Goal: Transaction & Acquisition: Download file/media

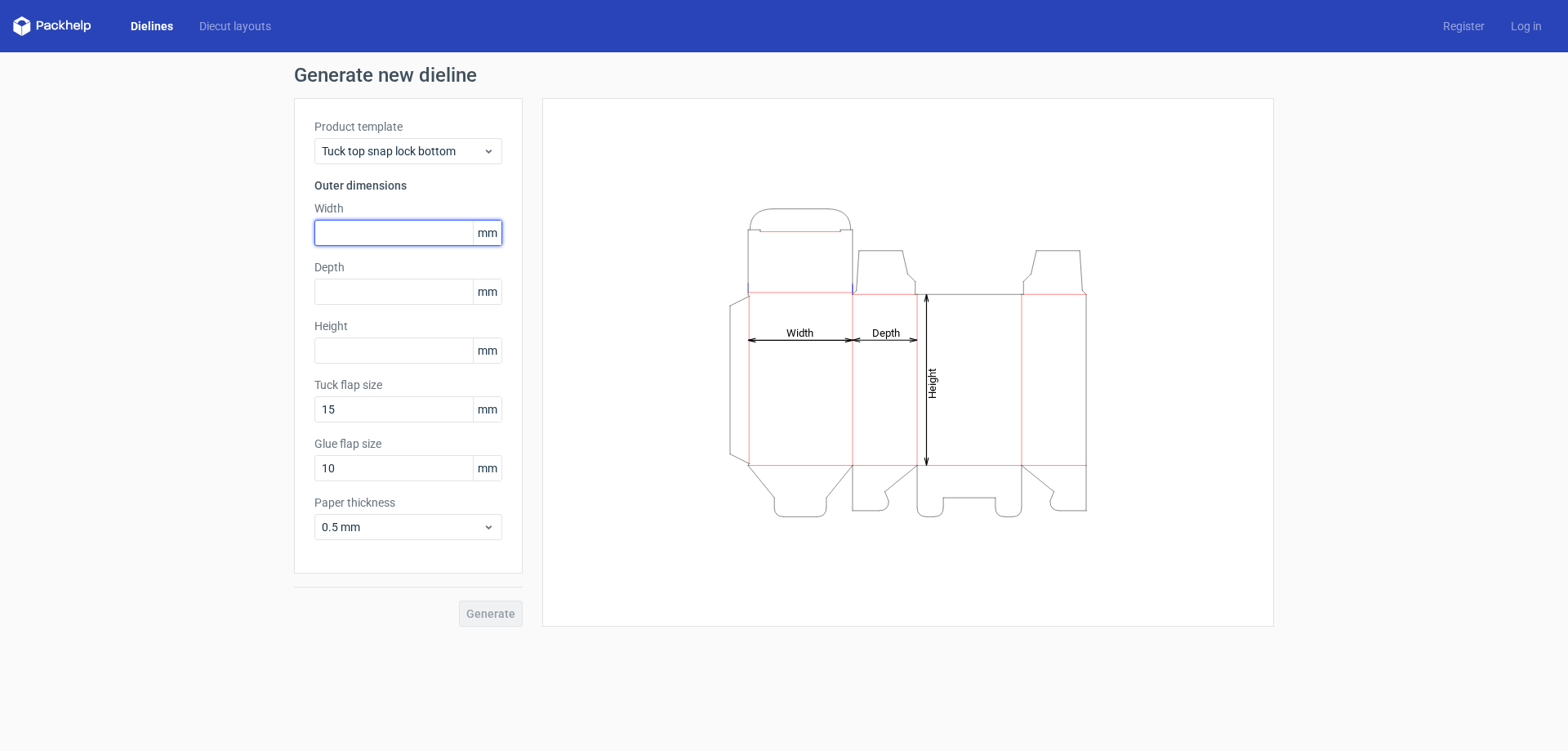
click at [358, 233] on input "text" at bounding box center [409, 233] width 188 height 26
type input "101"
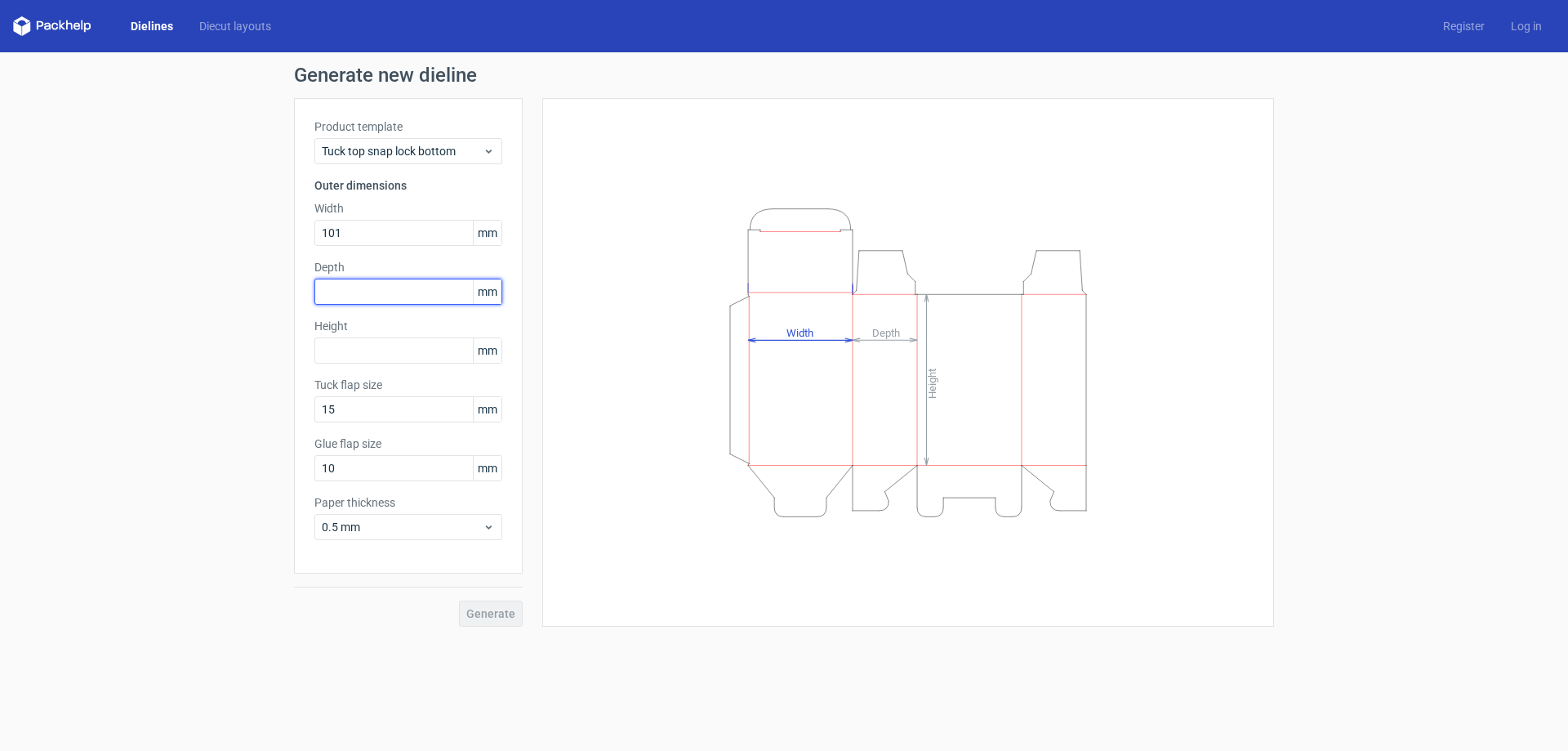
click at [347, 292] on input "text" at bounding box center [409, 292] width 188 height 26
type input "23"
click at [350, 353] on div "Height mm" at bounding box center [409, 341] width 188 height 46
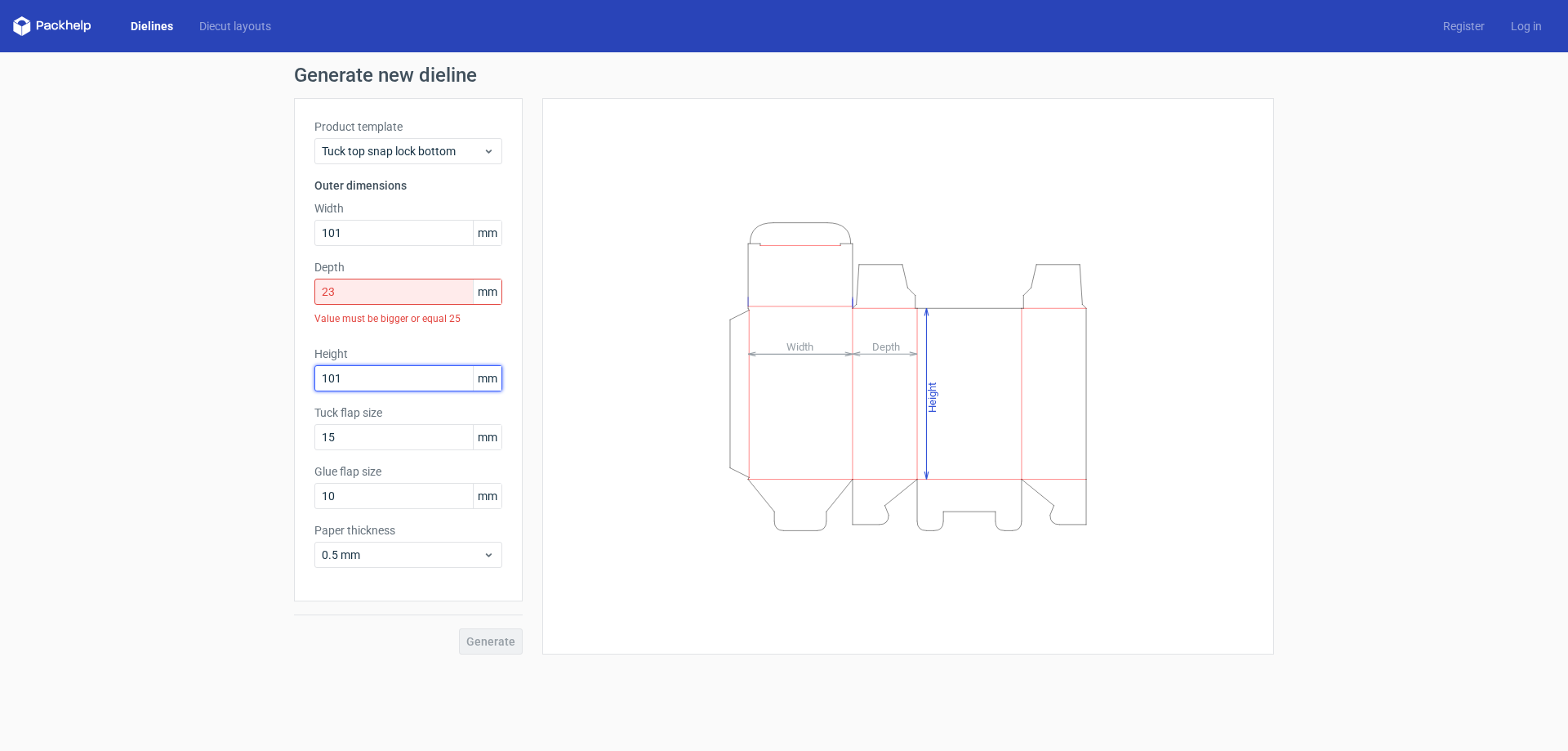
type input "101"
click at [361, 297] on input "23" at bounding box center [409, 292] width 188 height 26
click at [391, 148] on span "Tuck top snap lock bottom" at bounding box center [402, 151] width 161 height 16
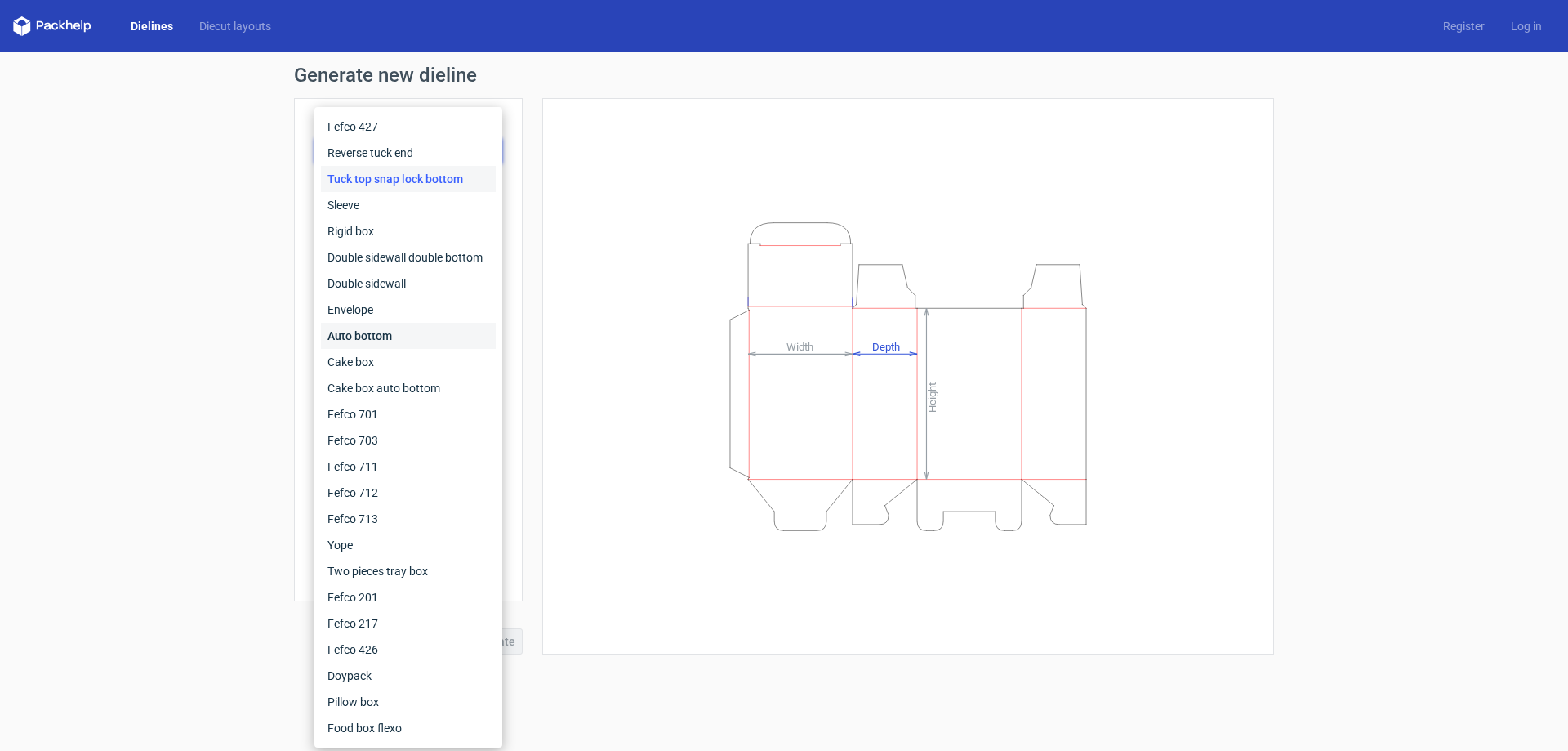
click at [366, 342] on div "Auto bottom" at bounding box center [408, 336] width 175 height 26
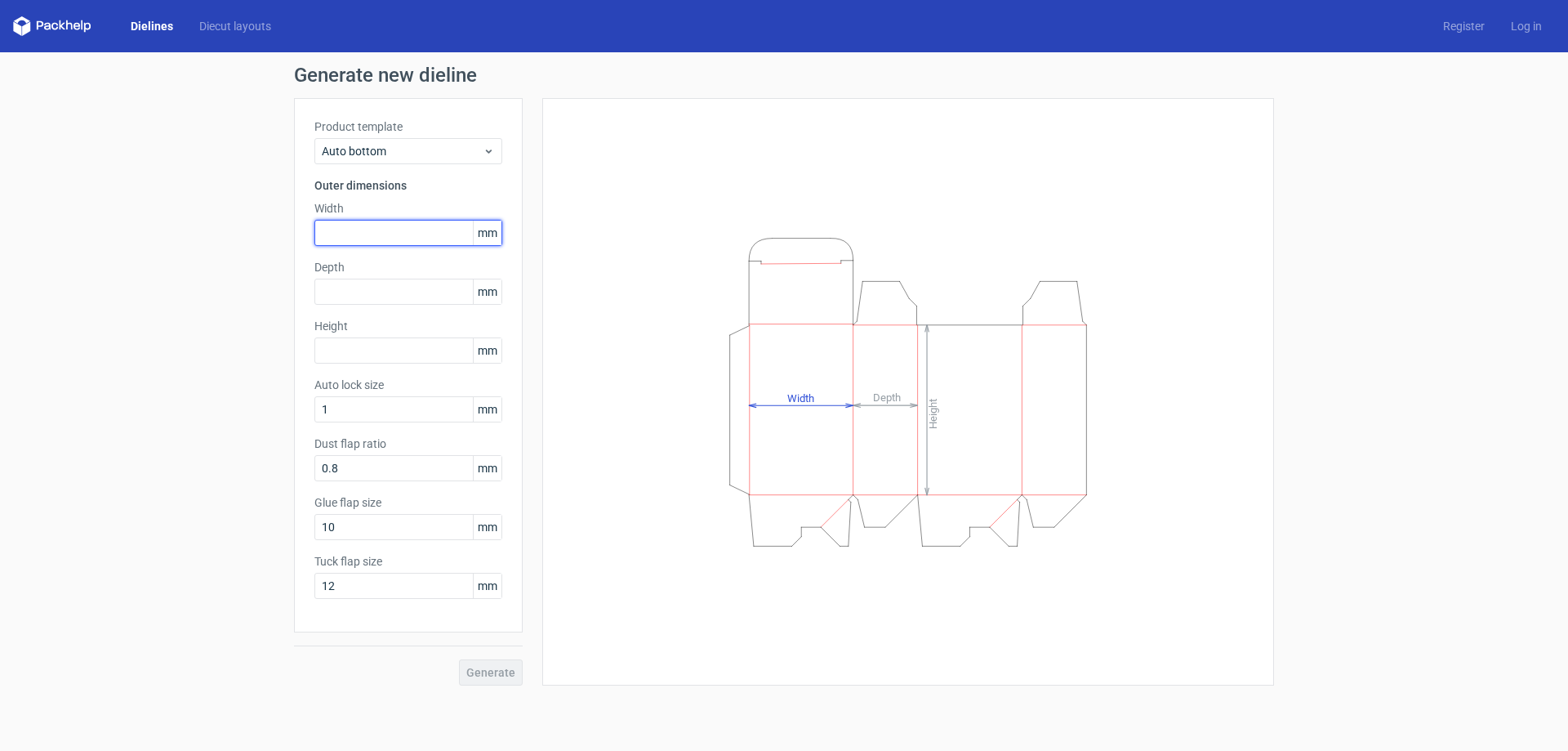
click at [346, 227] on input "text" at bounding box center [409, 233] width 188 height 26
drag, startPoint x: 338, startPoint y: 230, endPoint x: 296, endPoint y: 260, distance: 51.6
click at [296, 260] on div "Product template Auto bottom Outer dimensions Width 15 mm Depth mm Height mm Au…" at bounding box center [408, 365] width 229 height 534
type input "15"
click at [351, 292] on div "Depth mm" at bounding box center [409, 282] width 188 height 46
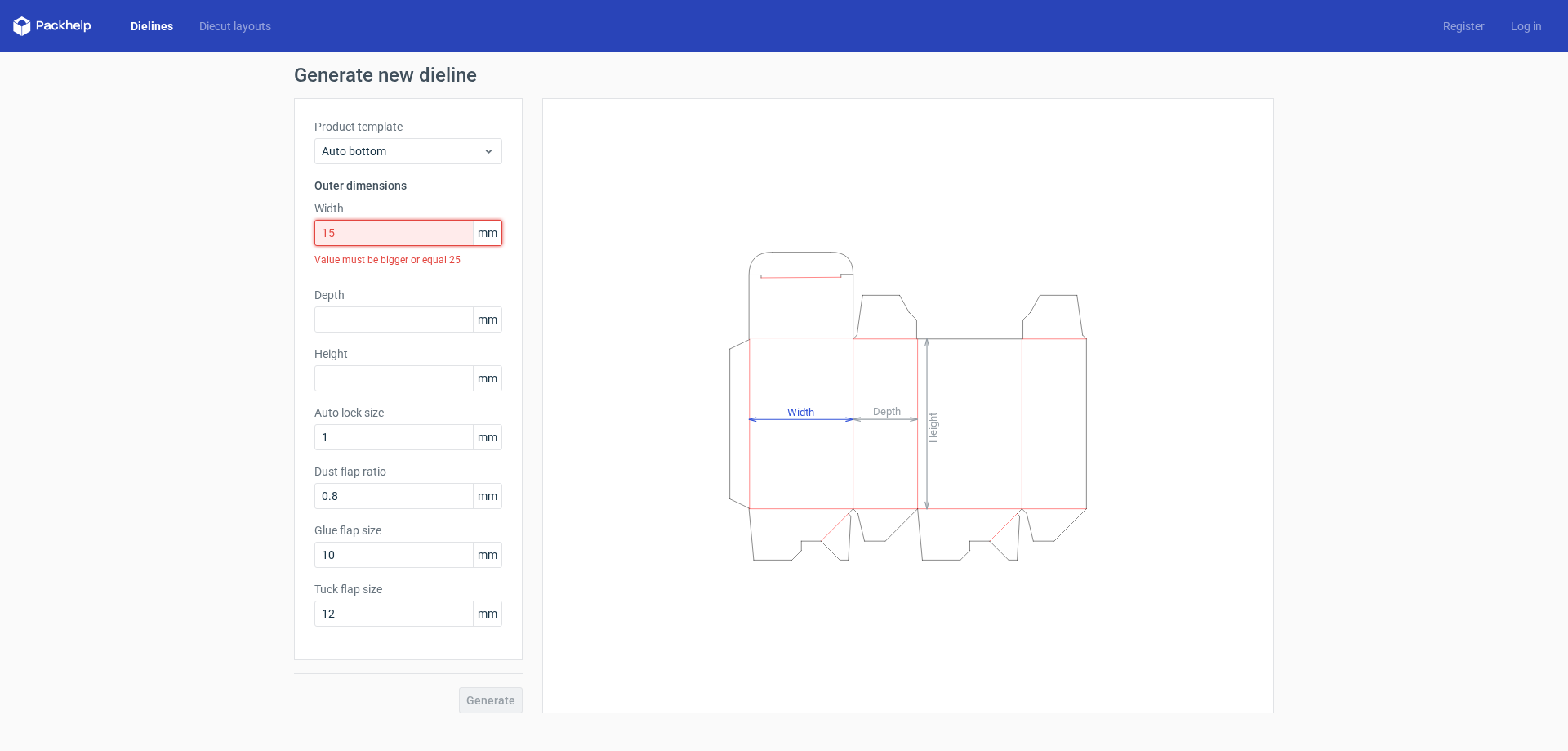
click at [363, 233] on input "15" at bounding box center [409, 233] width 188 height 26
drag, startPoint x: 363, startPoint y: 233, endPoint x: 285, endPoint y: 243, distance: 78.6
click at [285, 243] on div "Generate new dieline Product template Auto bottom Outer dimensions Width 15 mm …" at bounding box center [784, 389] width 1568 height 674
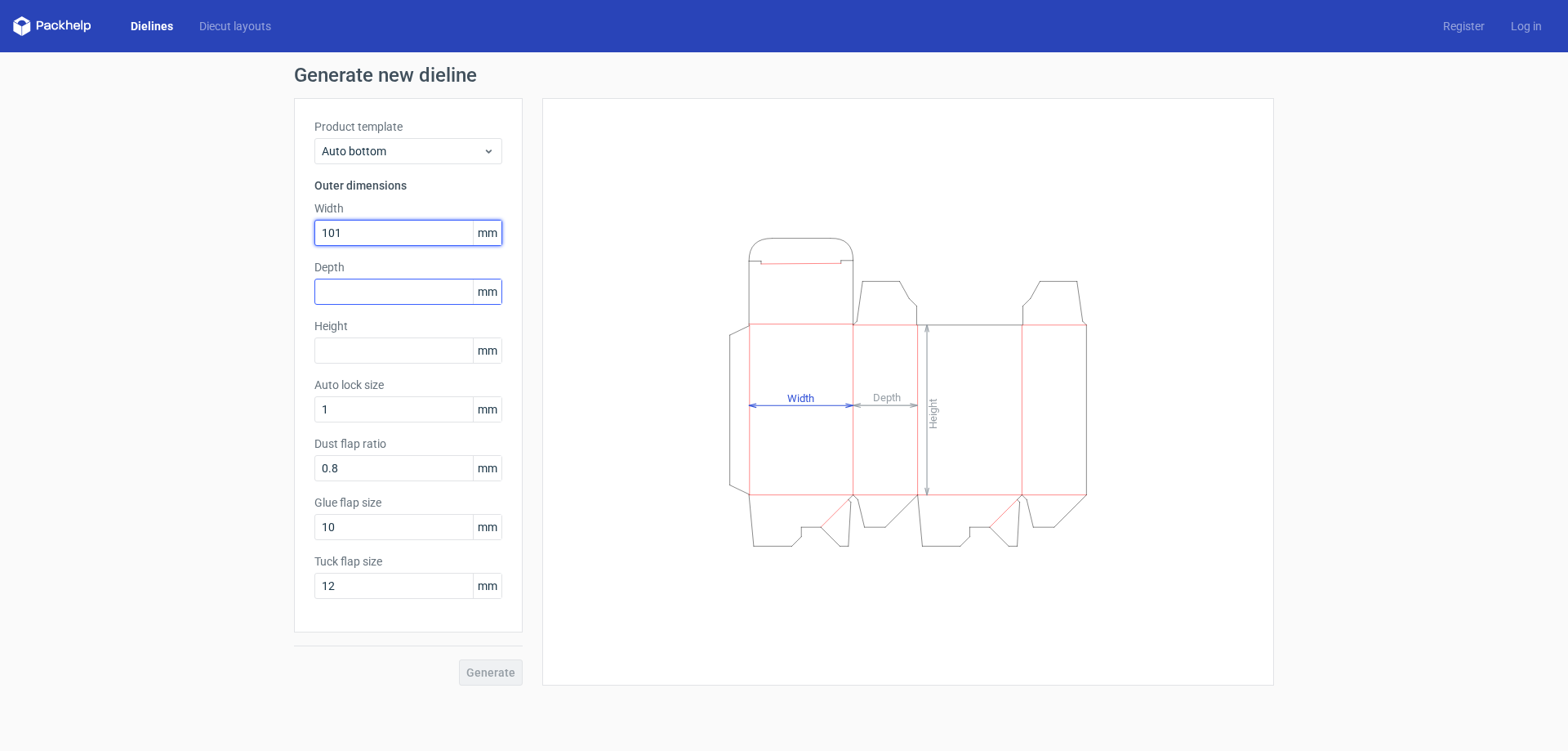
type input "101"
type input "25"
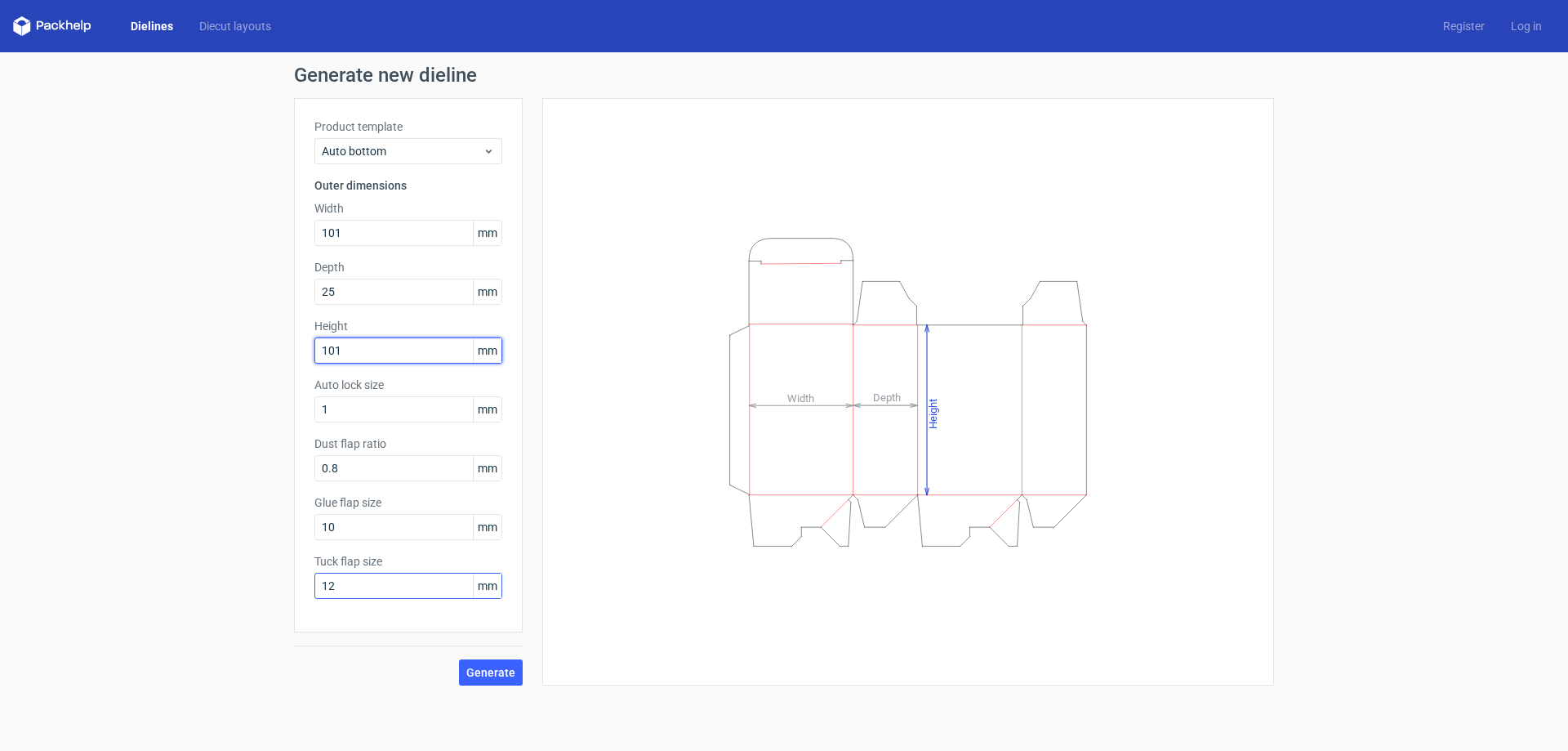
type input "101"
drag, startPoint x: 435, startPoint y: 587, endPoint x: 292, endPoint y: 623, distance: 147.5
click at [292, 623] on div "Generate new dieline Product template Auto bottom Outer dimensions Width 101 mm…" at bounding box center [784, 375] width 1568 height 646
type input "15"
click at [475, 670] on span "Generate" at bounding box center [491, 672] width 49 height 11
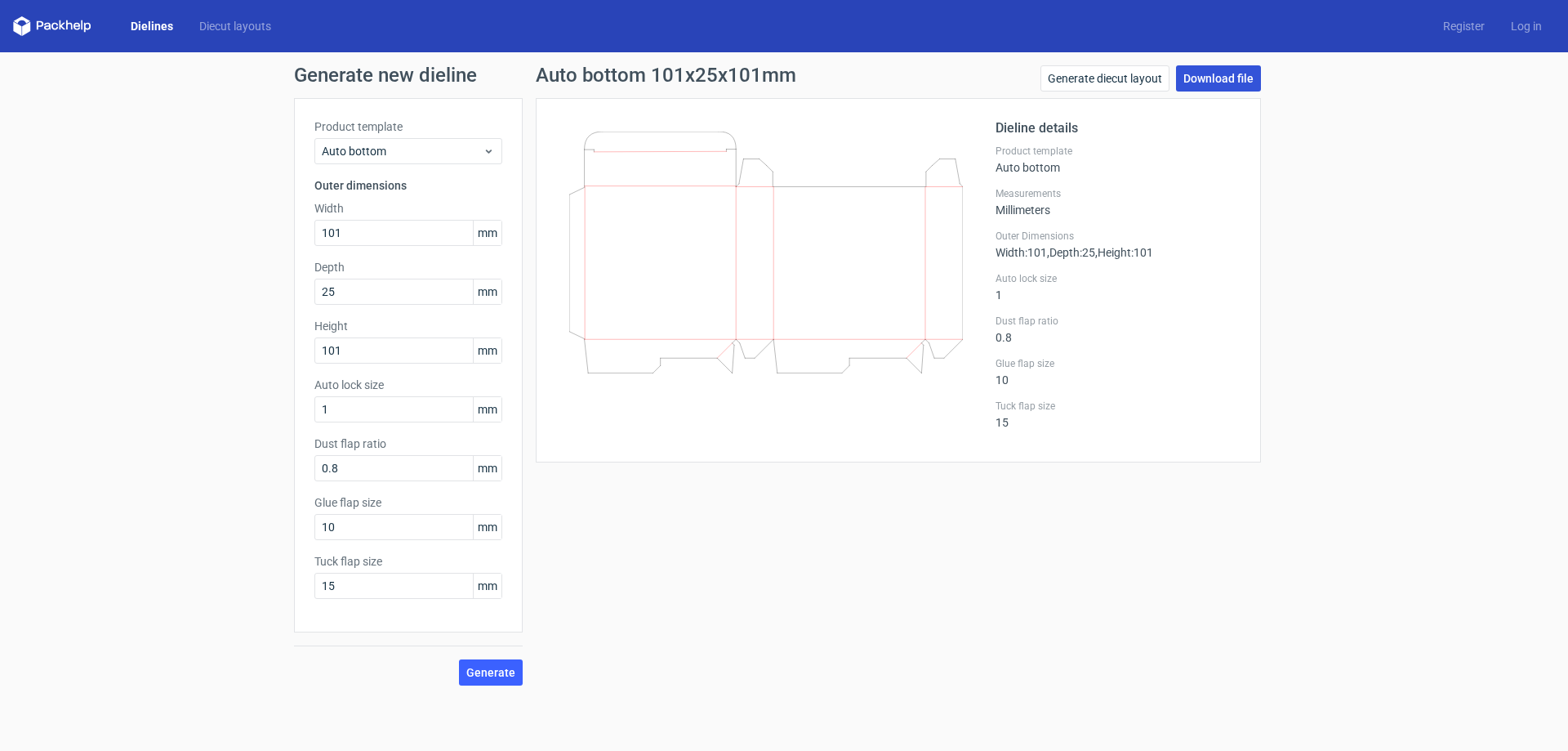
click at [1206, 73] on link "Download file" at bounding box center [1217, 78] width 85 height 26
